Goal: Information Seeking & Learning: Learn about a topic

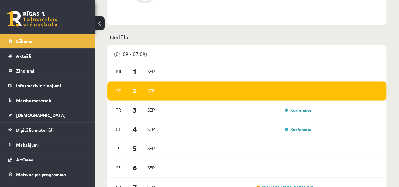
scroll to position [429, 0]
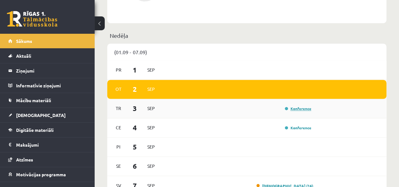
click at [304, 109] on link "Konference" at bounding box center [298, 108] width 26 height 5
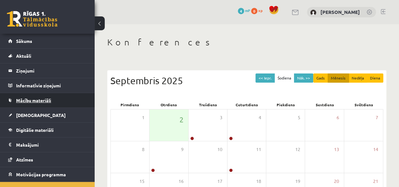
click at [28, 96] on link "Mācību materiāli" at bounding box center [47, 100] width 79 height 15
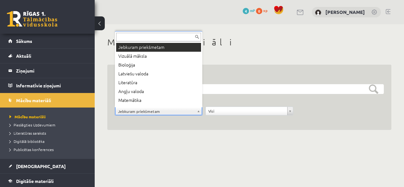
scroll to position [8, 0]
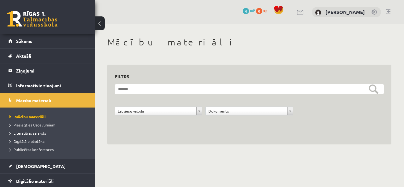
click at [39, 134] on span "Literatūras saraksts" at bounding box center [27, 133] width 37 height 5
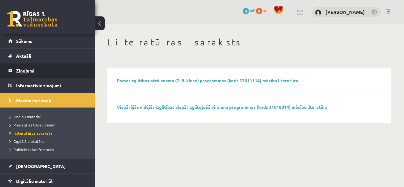
click at [26, 72] on legend "Ziņojumi 0" at bounding box center [51, 70] width 71 height 15
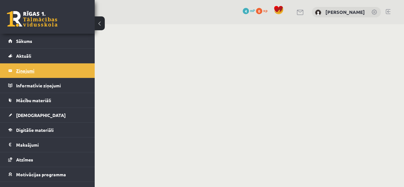
click at [26, 72] on legend "Ziņojumi 0" at bounding box center [51, 70] width 71 height 15
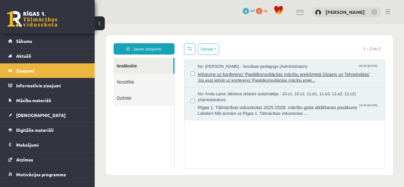
click at [269, 73] on span "Ielūgums uz konferenci 'Papildkonsultācijas mācību priekšmetā Dizains un Tehnol…" at bounding box center [288, 74] width 181 height 8
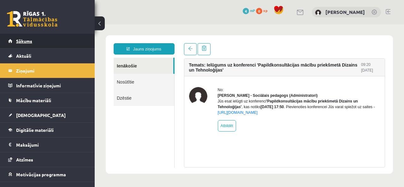
click at [19, 40] on span "Sākums" at bounding box center [24, 41] width 16 height 6
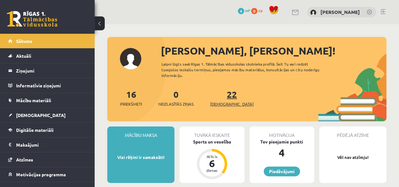
click at [223, 98] on link "22 Ieskaites" at bounding box center [232, 98] width 44 height 19
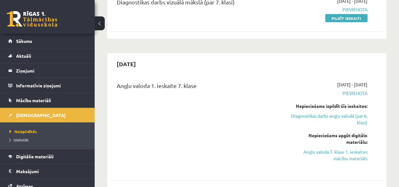
scroll to position [698, 0]
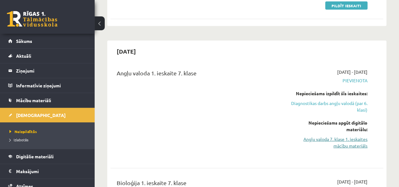
click at [349, 137] on link "Angļu valoda 7. klase 1. ieskaites mācību materiāls" at bounding box center [328, 142] width 77 height 13
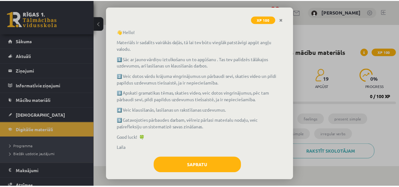
scroll to position [45, 0]
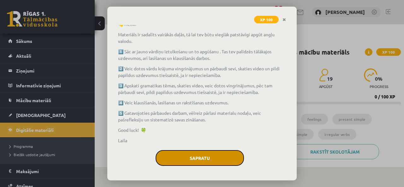
click at [181, 158] on button "Sapratu" at bounding box center [199, 158] width 88 height 16
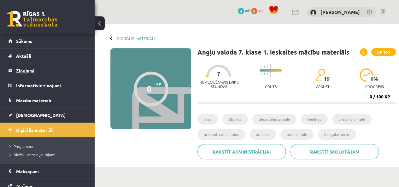
click at [205, 118] on li "likes" at bounding box center [207, 119] width 20 height 11
click at [142, 85] on div at bounding box center [151, 89] width 35 height 35
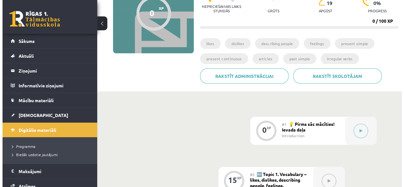
scroll to position [88, 0]
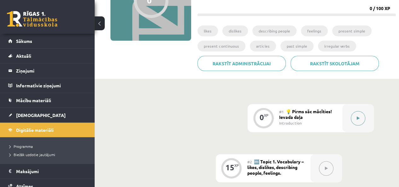
click at [358, 119] on icon at bounding box center [358, 118] width 3 height 4
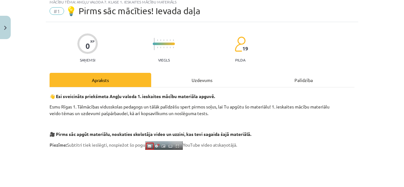
scroll to position [0, 0]
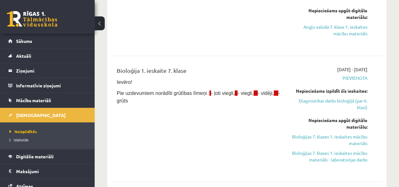
scroll to position [811, 0]
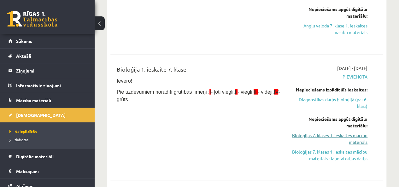
click at [360, 132] on link "Bioloģijas 7. klases 1. ieskaites mācību materiāls" at bounding box center [328, 138] width 77 height 13
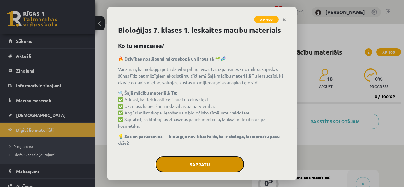
click at [216, 160] on button "Sapratu" at bounding box center [199, 164] width 88 height 16
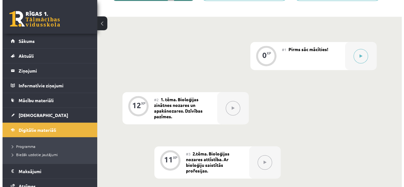
scroll to position [122, 0]
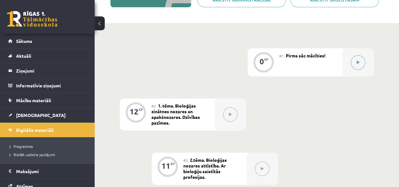
click at [357, 62] on icon at bounding box center [358, 63] width 3 height 4
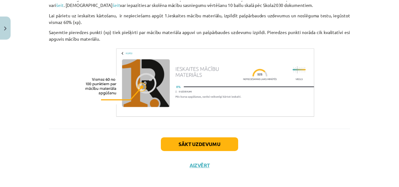
scroll to position [502, 0]
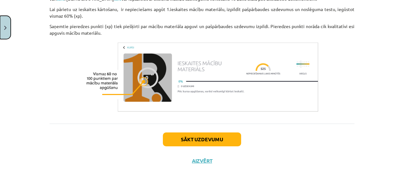
click at [9, 29] on button "Close" at bounding box center [5, 27] width 11 height 23
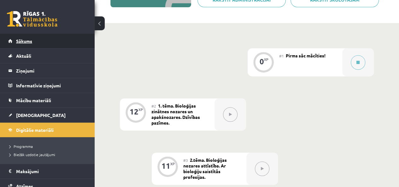
click at [20, 44] on link "Sākums" at bounding box center [47, 41] width 79 height 15
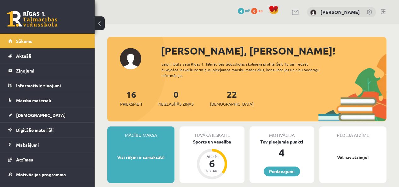
click at [257, 10] on span "0" at bounding box center [254, 11] width 6 height 6
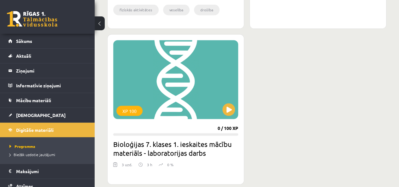
scroll to position [517, 0]
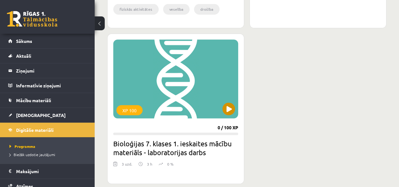
click at [172, 102] on div "XP 100" at bounding box center [175, 78] width 125 height 79
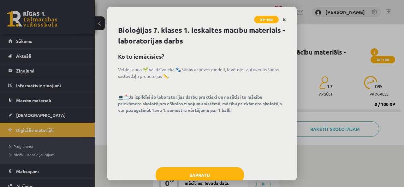
click at [283, 20] on icon "Close" at bounding box center [283, 20] width 3 height 4
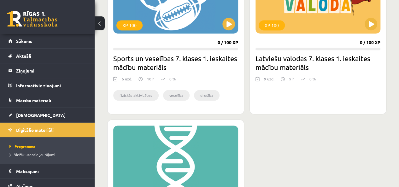
scroll to position [429, 0]
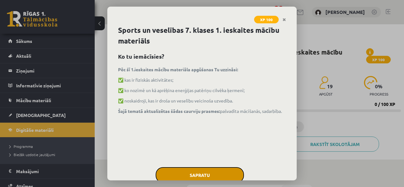
click at [224, 170] on button "Sapratu" at bounding box center [199, 175] width 88 height 16
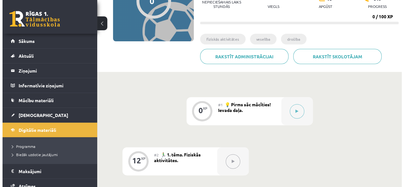
scroll to position [88, 0]
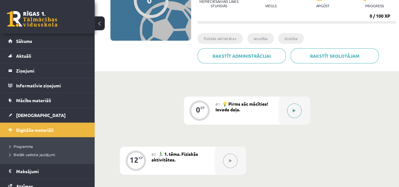
click at [296, 108] on button at bounding box center [294, 110] width 15 height 15
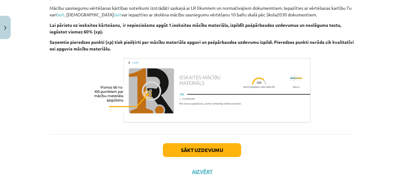
scroll to position [265, 0]
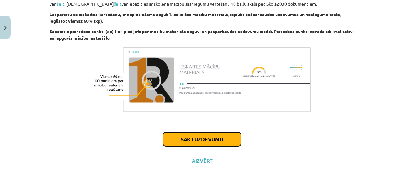
click at [200, 135] on button "Sākt uzdevumu" at bounding box center [202, 139] width 78 height 14
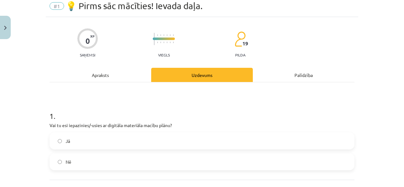
scroll to position [16, 0]
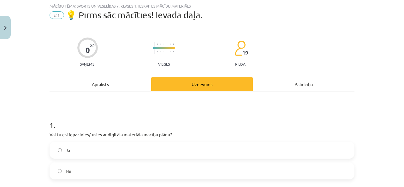
click at [206, 150] on label "Jā" at bounding box center [201, 150] width 303 height 16
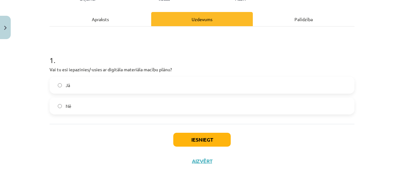
scroll to position [81, 0]
click at [209, 138] on button "Iesniegt" at bounding box center [201, 140] width 57 height 14
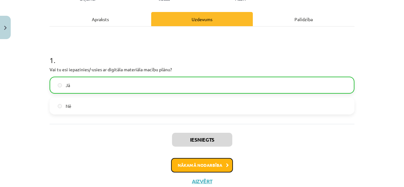
click at [206, 166] on button "Nākamā nodarbība" at bounding box center [202, 165] width 62 height 15
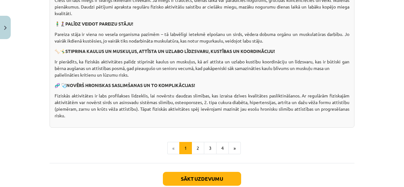
scroll to position [478, 0]
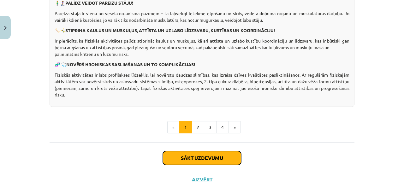
click at [199, 160] on button "Sākt uzdevumu" at bounding box center [202, 158] width 78 height 14
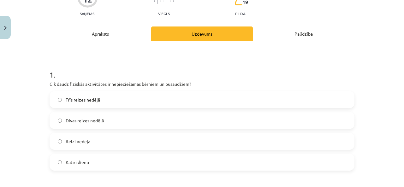
scroll to position [79, 0]
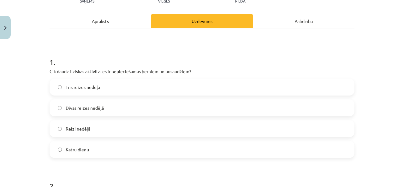
click at [79, 107] on span "Divas reizes nedēļā" at bounding box center [85, 108] width 38 height 7
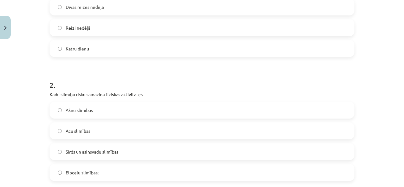
scroll to position [192, 0]
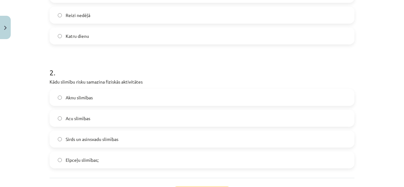
click at [61, 136] on label "Sirds un asinsvadu slimības" at bounding box center [201, 139] width 303 height 16
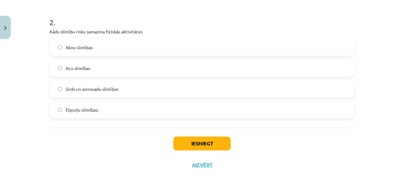
scroll to position [247, 0]
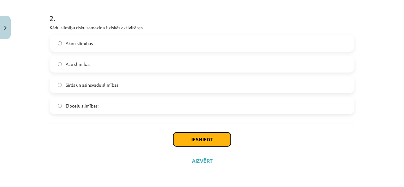
click at [201, 142] on button "Iesniegt" at bounding box center [201, 139] width 57 height 14
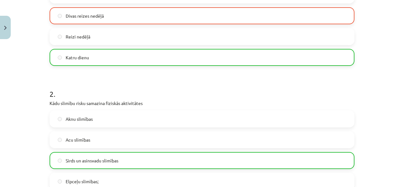
scroll to position [266, 0]
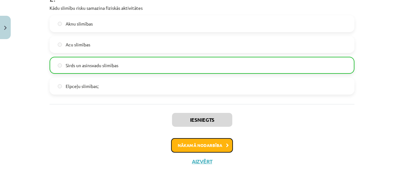
click at [208, 145] on button "Nākamā nodarbība" at bounding box center [202, 145] width 62 height 15
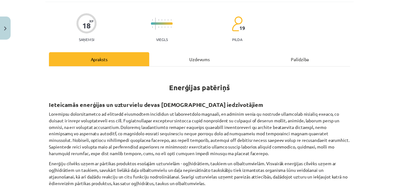
scroll to position [54, 0]
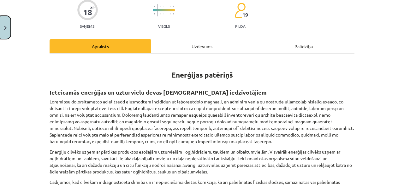
click at [3, 30] on button "Close" at bounding box center [5, 27] width 11 height 23
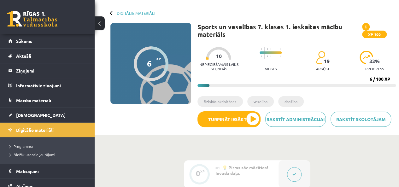
scroll to position [0, 0]
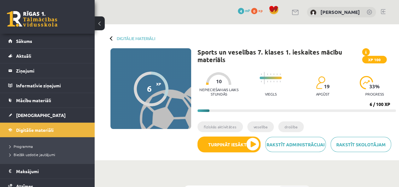
click at [278, 10] on span at bounding box center [273, 9] width 9 height 9
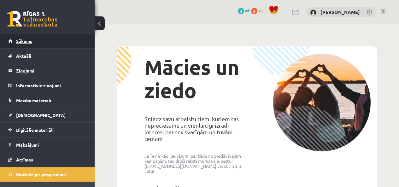
click at [33, 48] on link "Sākums" at bounding box center [47, 41] width 79 height 15
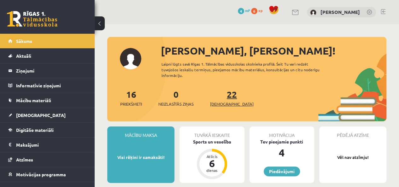
click at [225, 103] on span "[DEMOGRAPHIC_DATA]" at bounding box center [232, 104] width 44 height 6
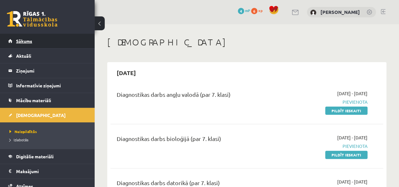
click at [18, 44] on link "Sākums" at bounding box center [47, 41] width 79 height 15
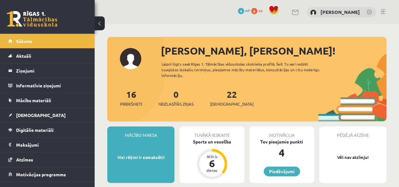
click at [250, 9] on span "mP" at bounding box center [247, 10] width 5 height 5
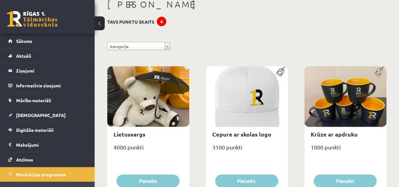
scroll to position [50, 0]
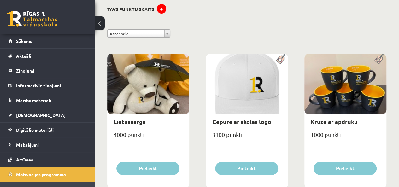
drag, startPoint x: 0, startPoint y: 0, endPoint x: 236, endPoint y: 18, distance: 236.8
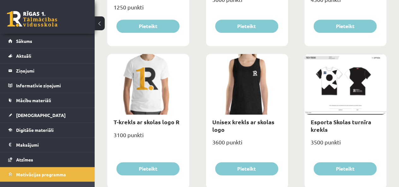
scroll to position [353, 0]
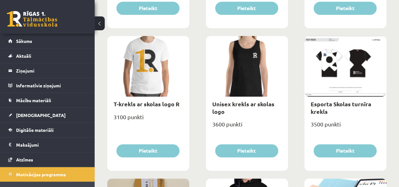
drag, startPoint x: 236, startPoint y: 18, endPoint x: 100, endPoint y: 87, distance: 152.7
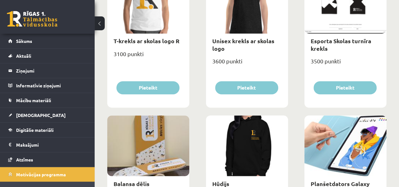
scroll to position [441, 0]
